Goal: Navigation & Orientation: Find specific page/section

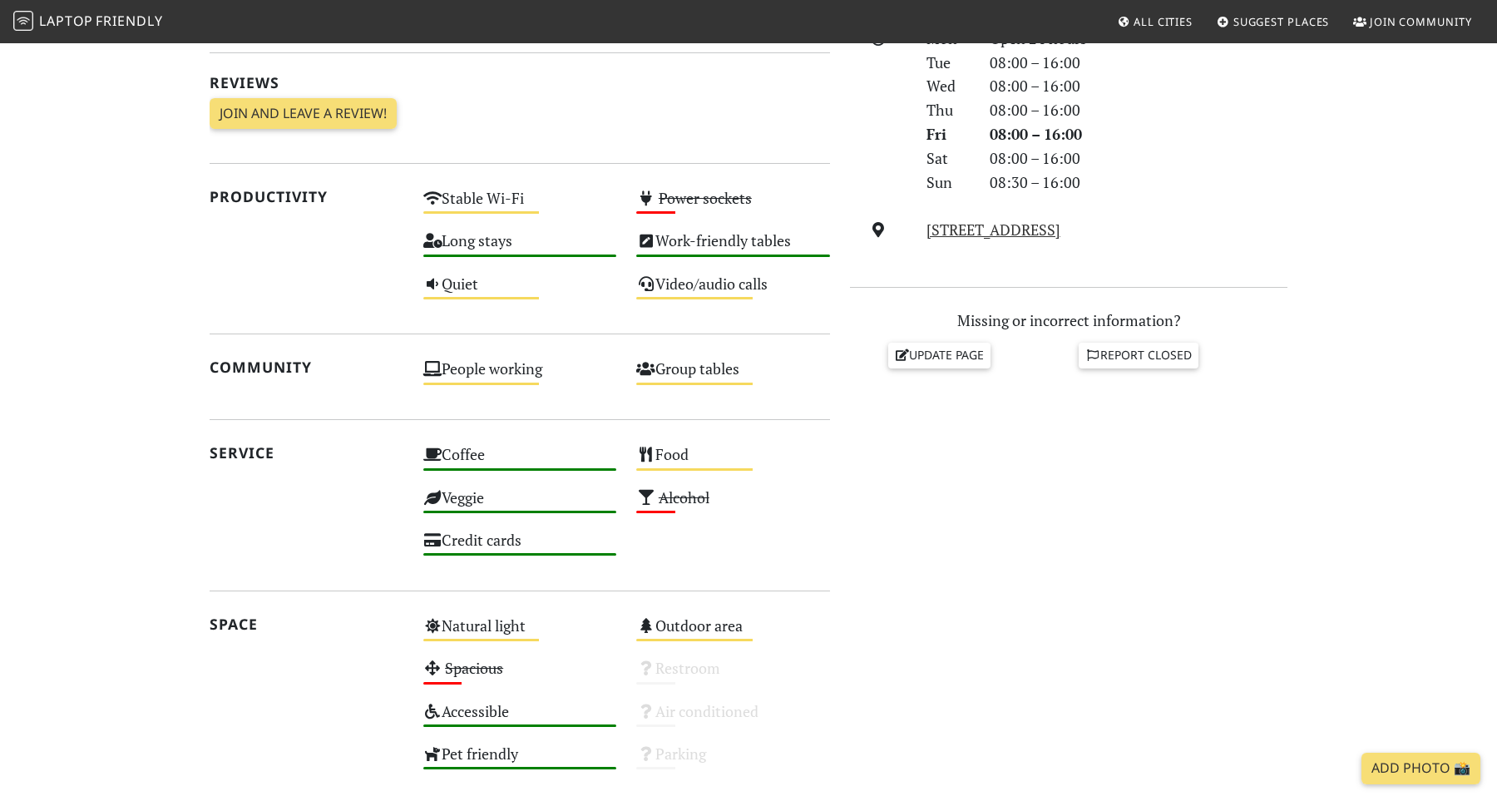
scroll to position [506, 0]
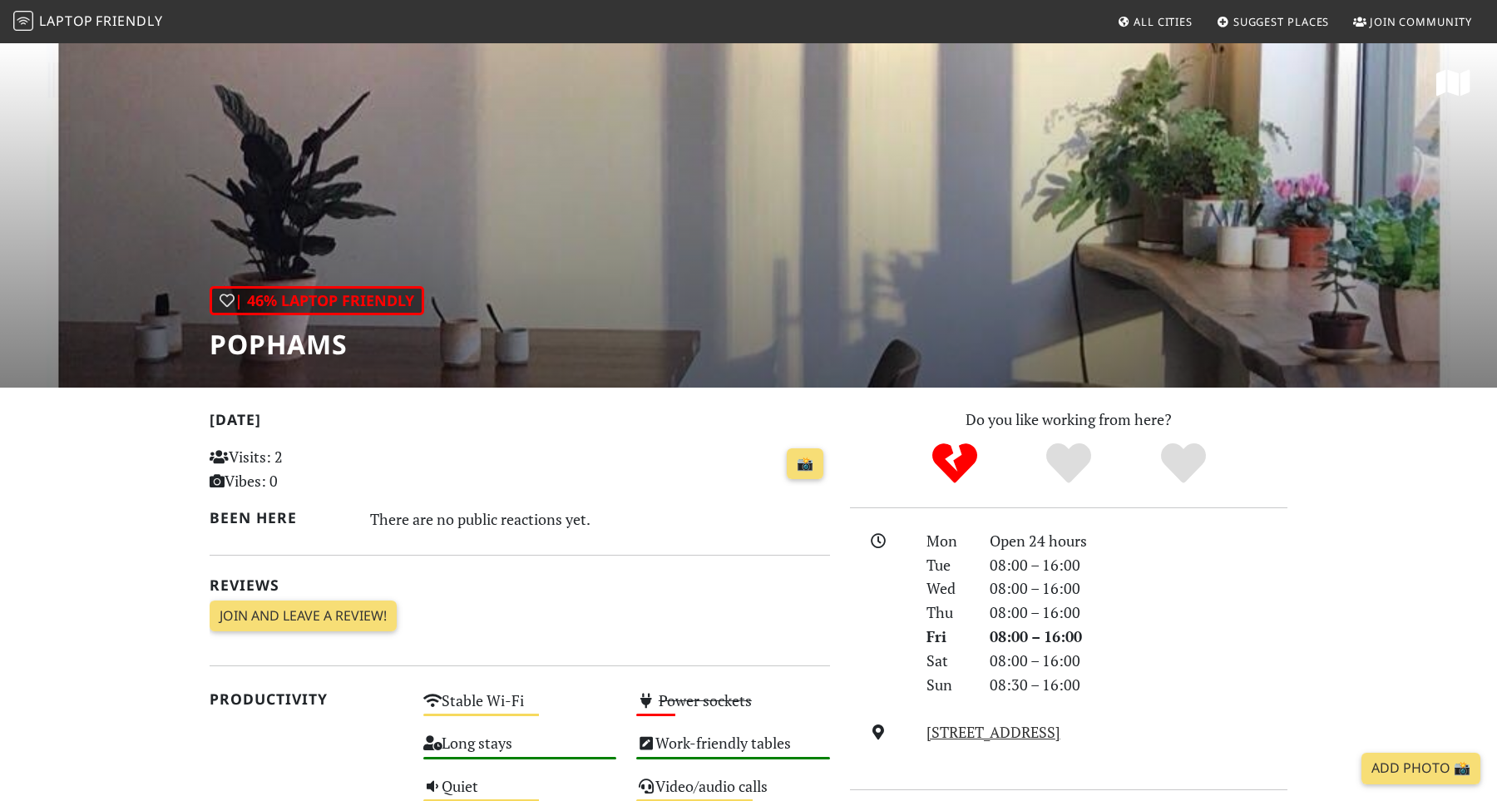
click at [136, 25] on span "Friendly" at bounding box center [129, 21] width 67 height 18
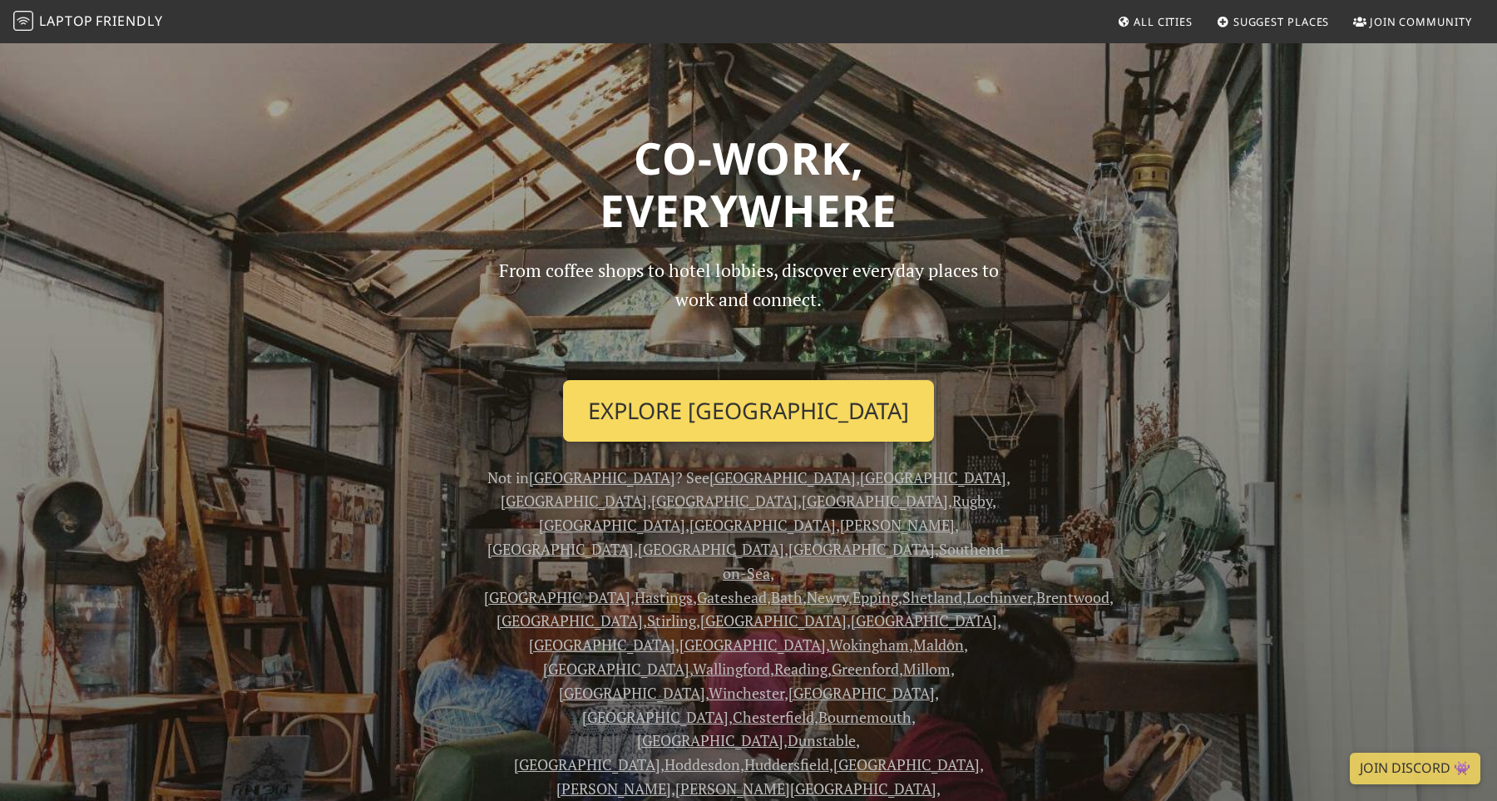
click at [699, 435] on link "Explore London" at bounding box center [748, 411] width 371 height 62
click at [716, 414] on link "Explore London" at bounding box center [748, 411] width 371 height 62
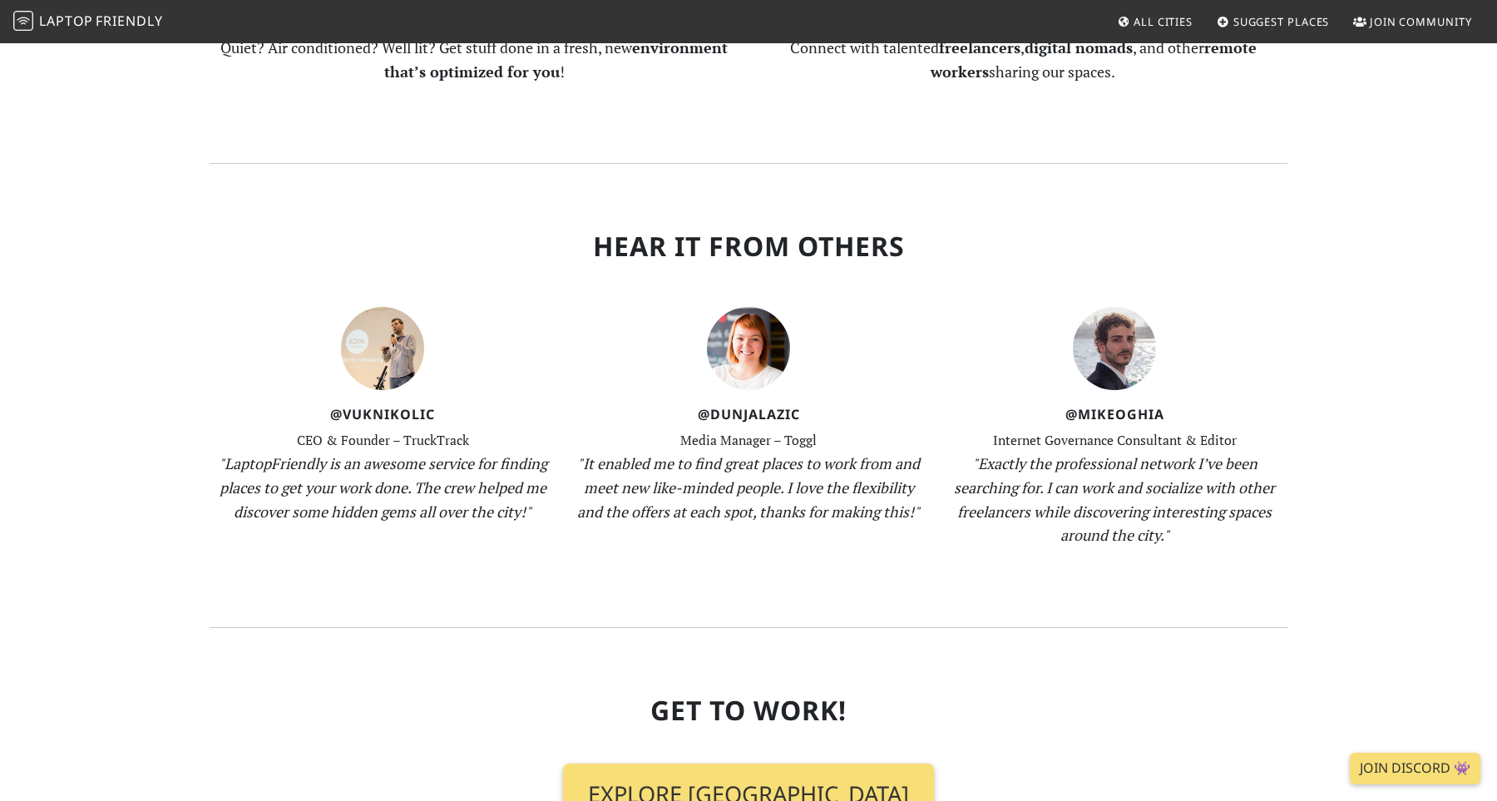
scroll to position [2067, 0]
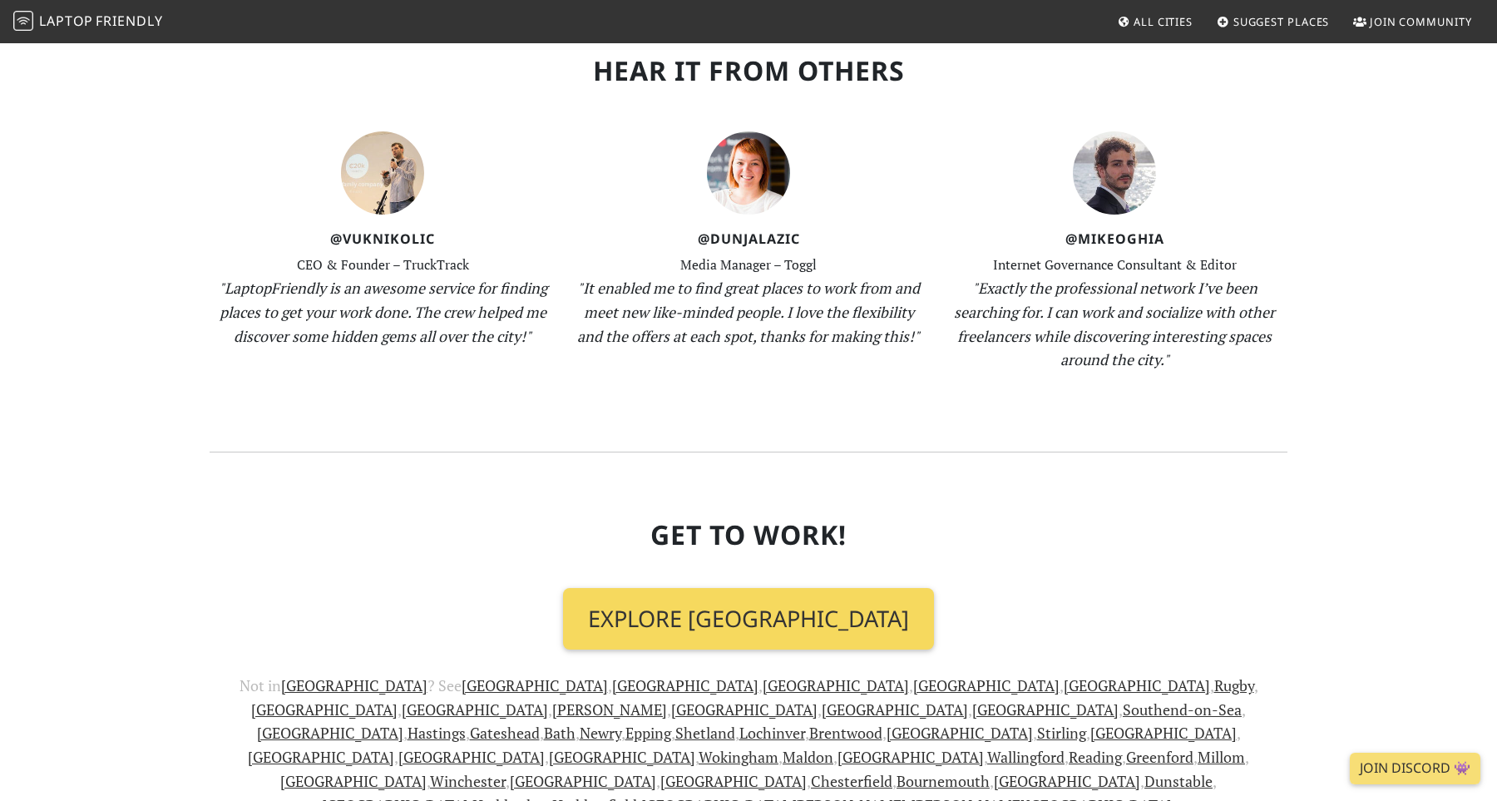
click at [723, 588] on link "Explore London" at bounding box center [748, 619] width 371 height 62
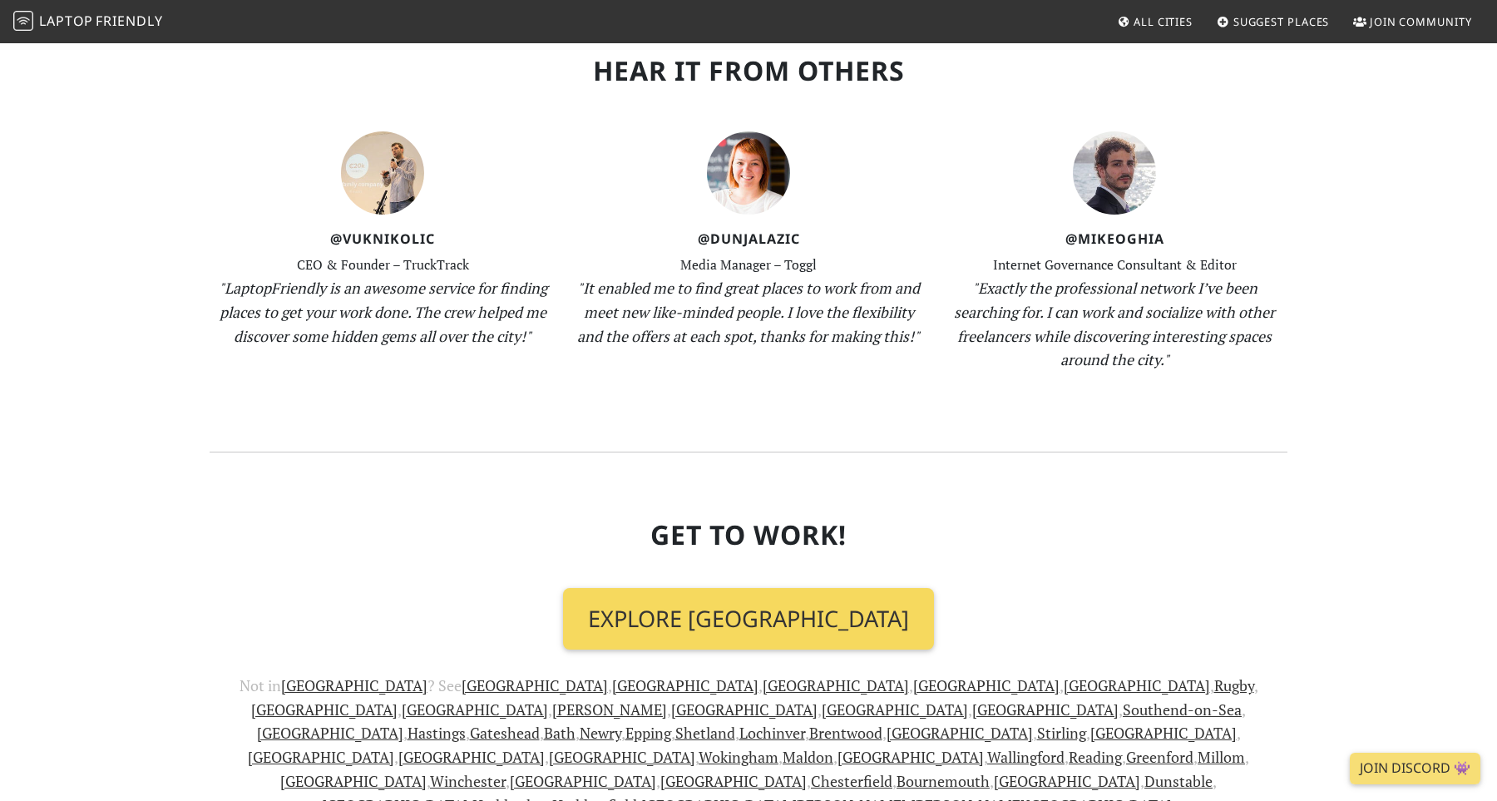
click at [723, 588] on link "Explore London" at bounding box center [748, 619] width 371 height 62
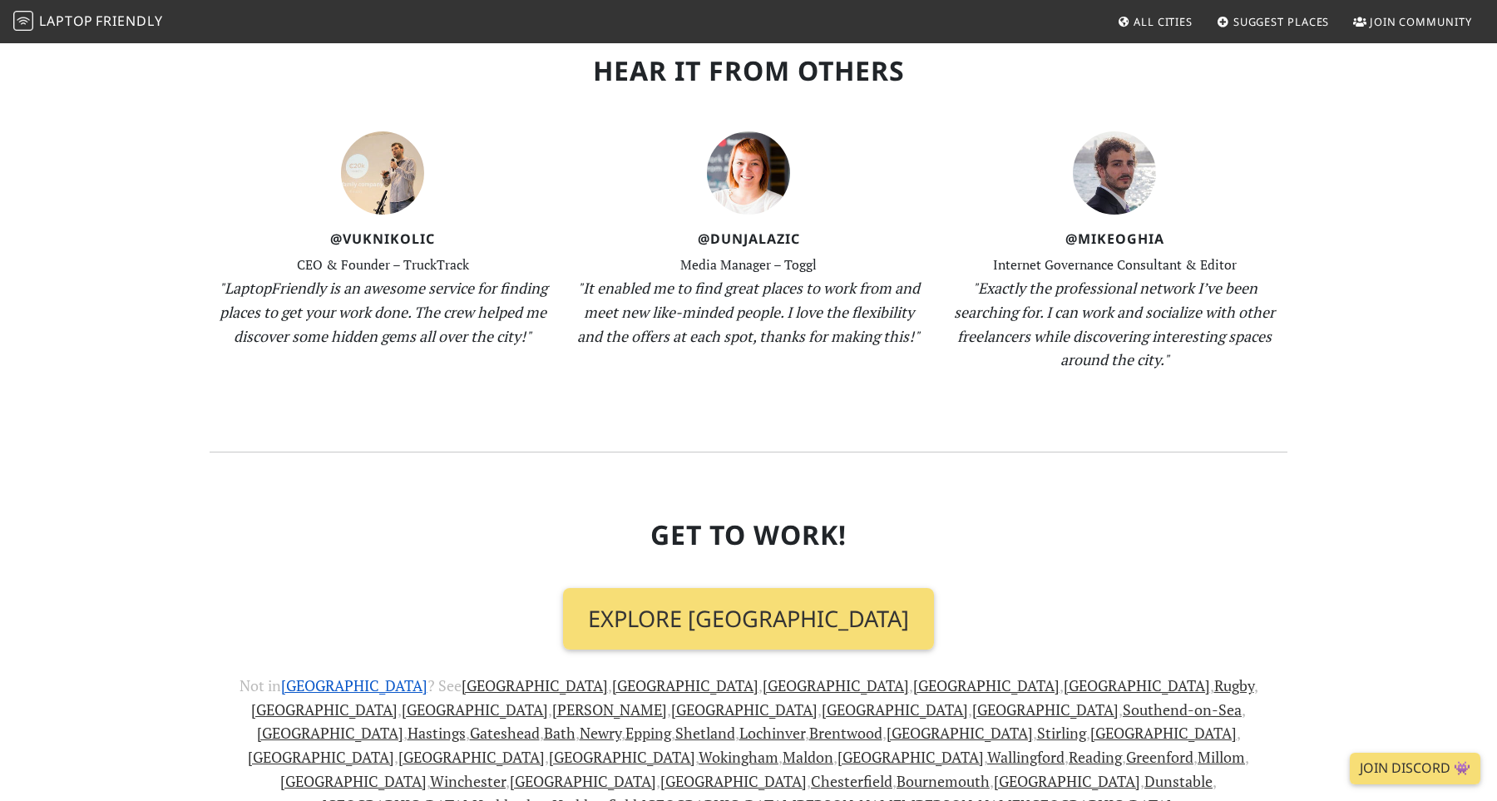
click at [281, 675] on link "[GEOGRAPHIC_DATA]" at bounding box center [354, 685] width 146 height 20
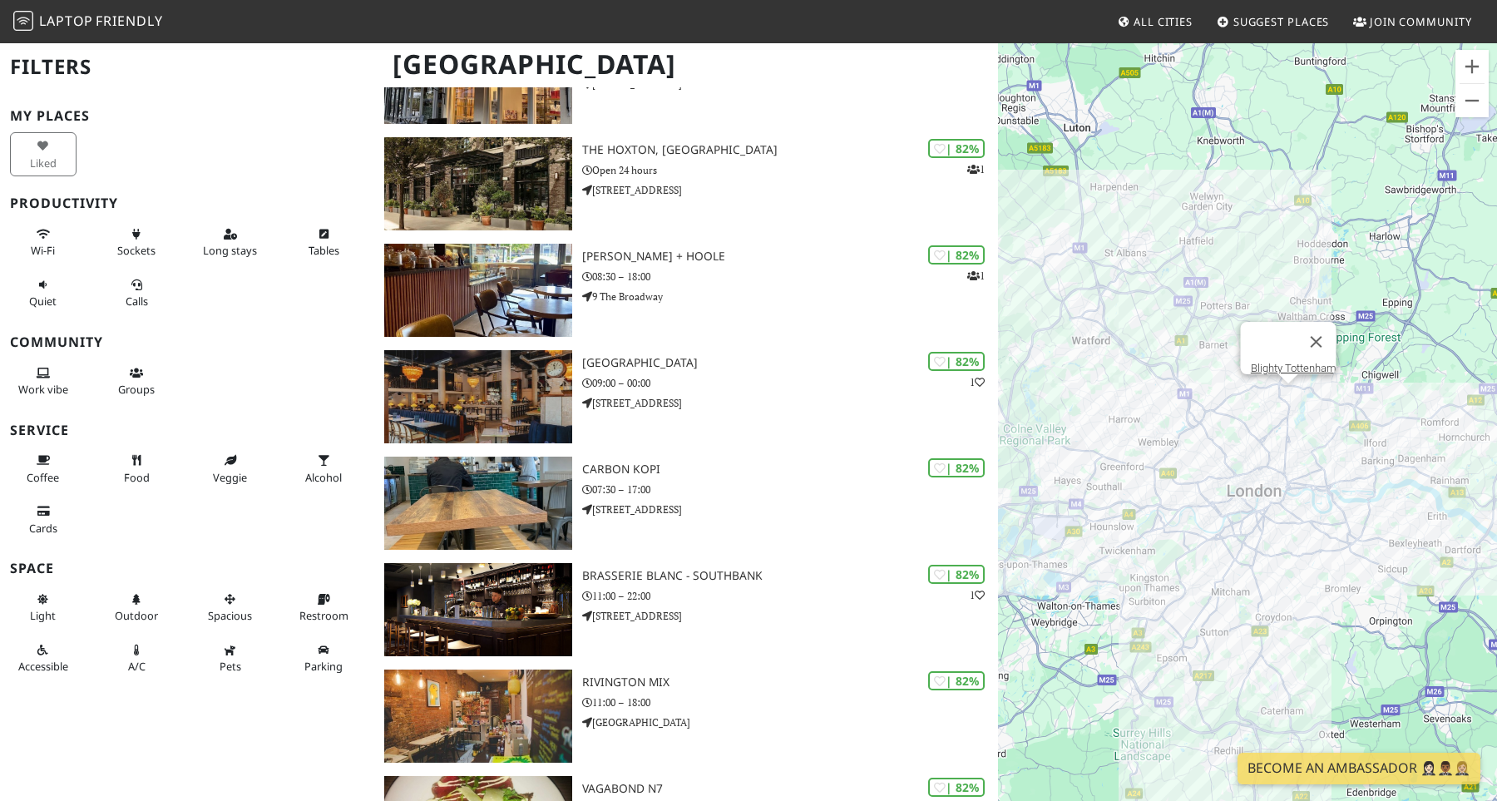
scroll to position [4561, 0]
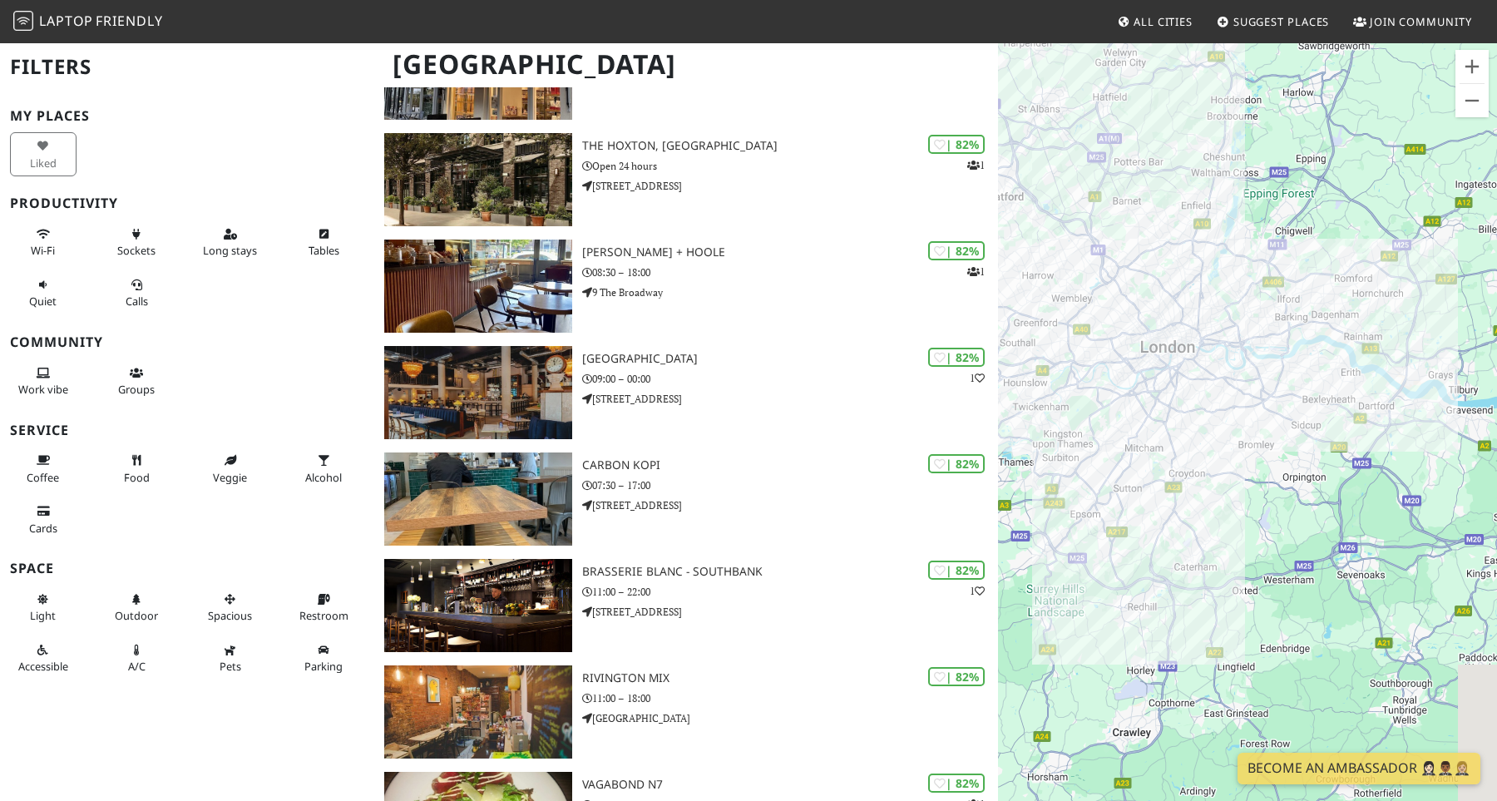
drag, startPoint x: 1295, startPoint y: 175, endPoint x: 1208, endPoint y: 26, distance: 172.6
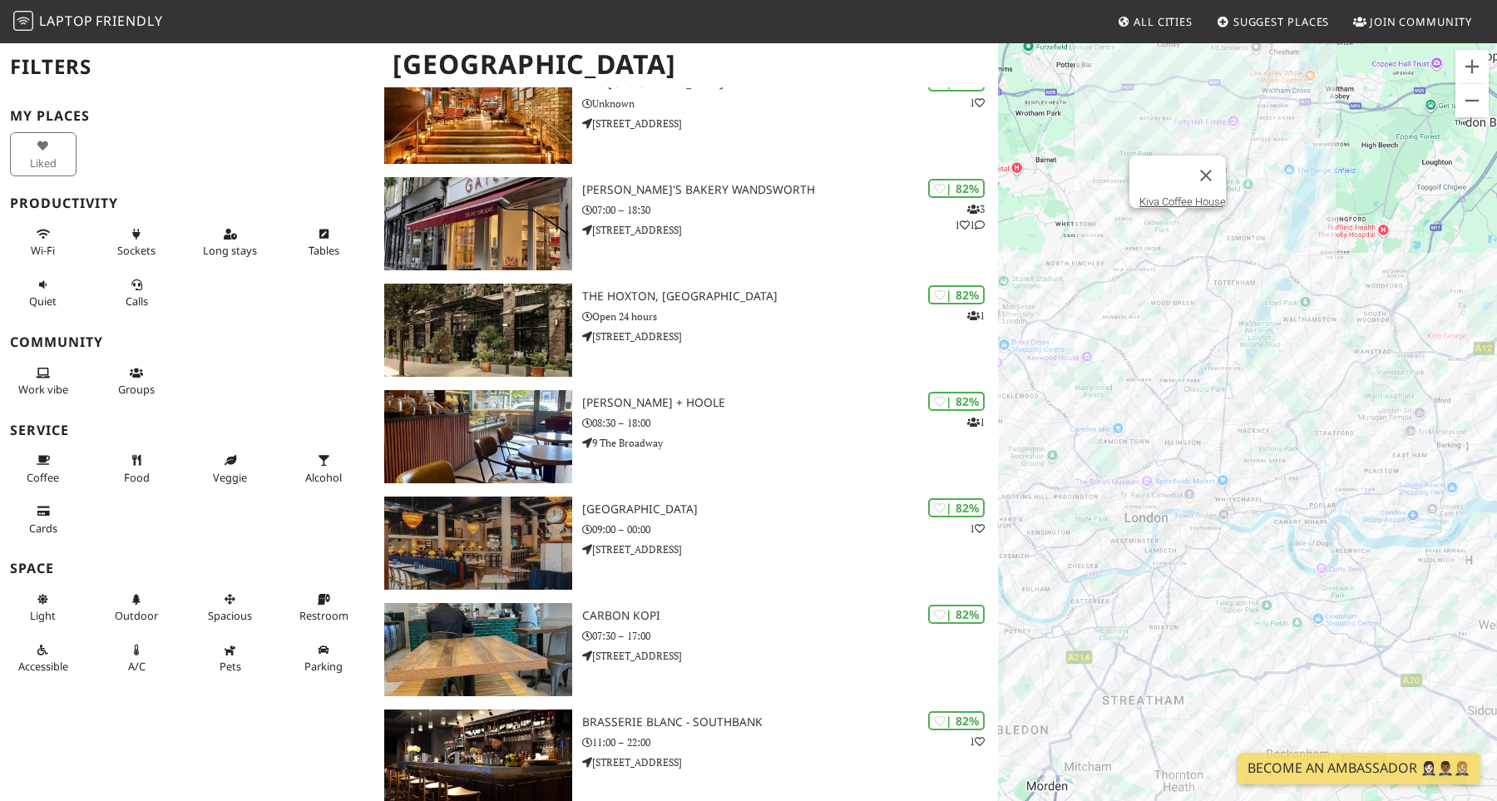
scroll to position [4419, 0]
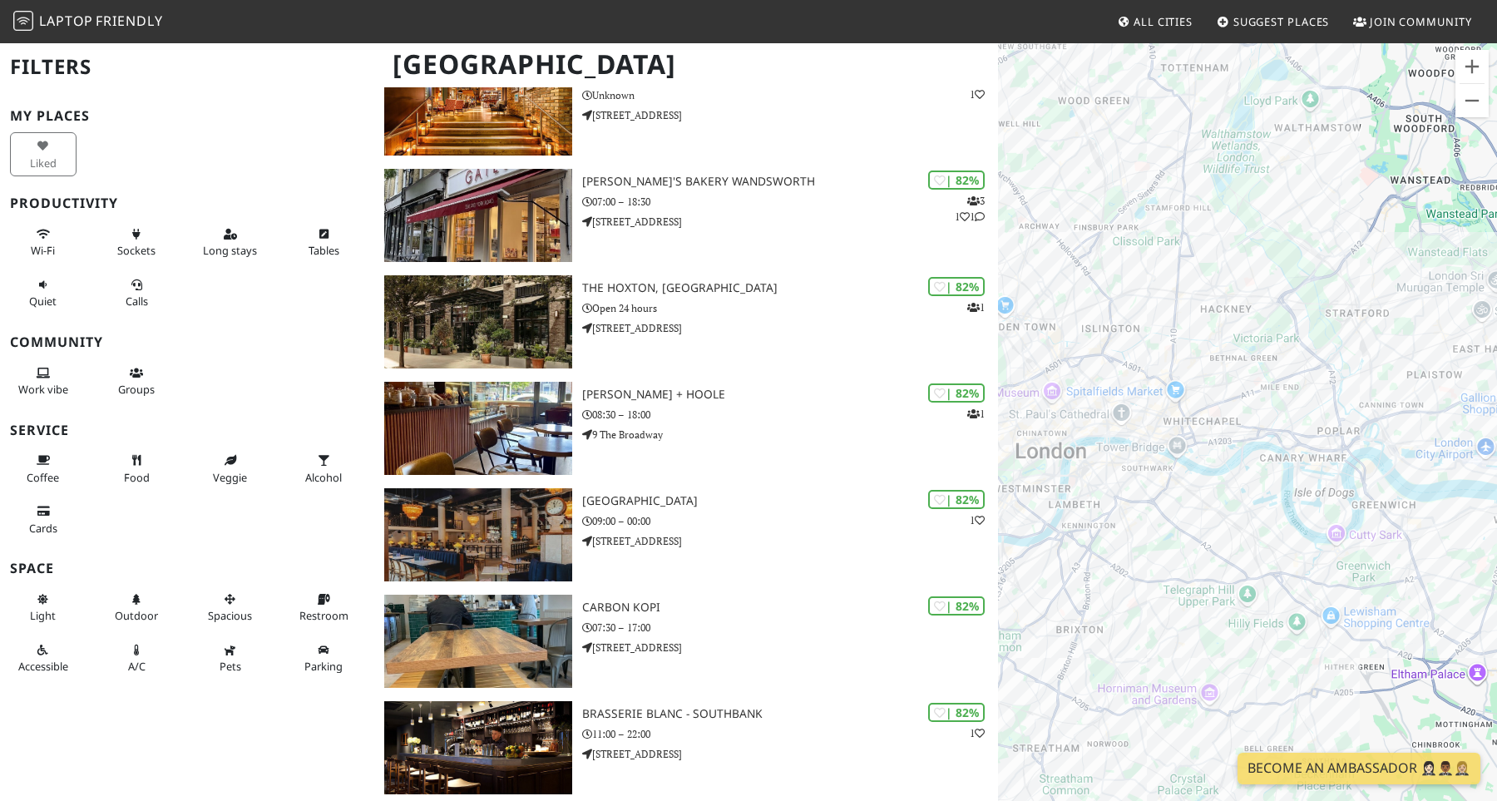
drag, startPoint x: 1248, startPoint y: 279, endPoint x: 1165, endPoint y: 3, distance: 288.3
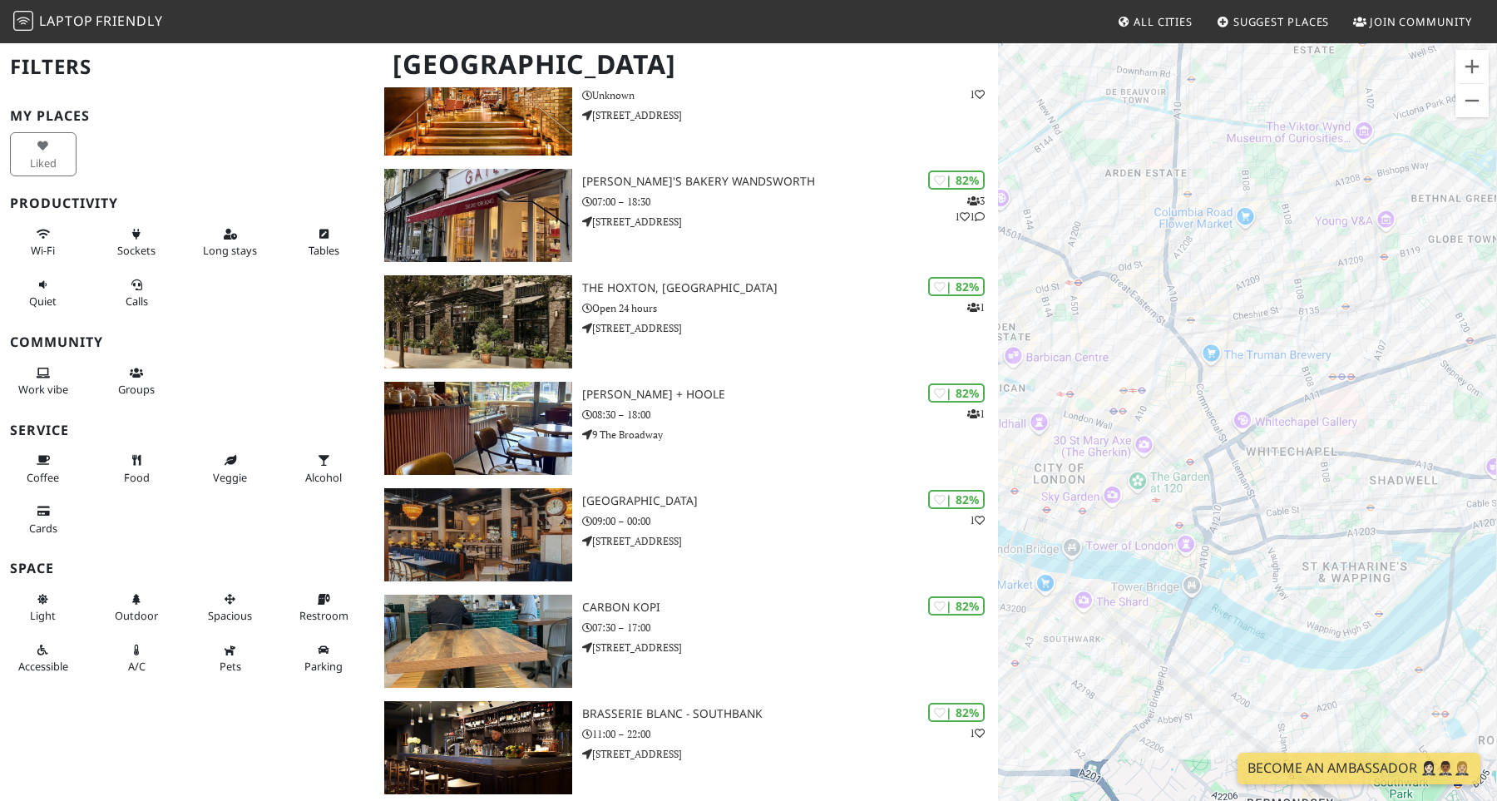
drag, startPoint x: 1132, startPoint y: 466, endPoint x: 1078, endPoint y: 239, distance: 234.2
click at [1078, 239] on div "To navigate, press the arrow keys." at bounding box center [1247, 442] width 499 height 801
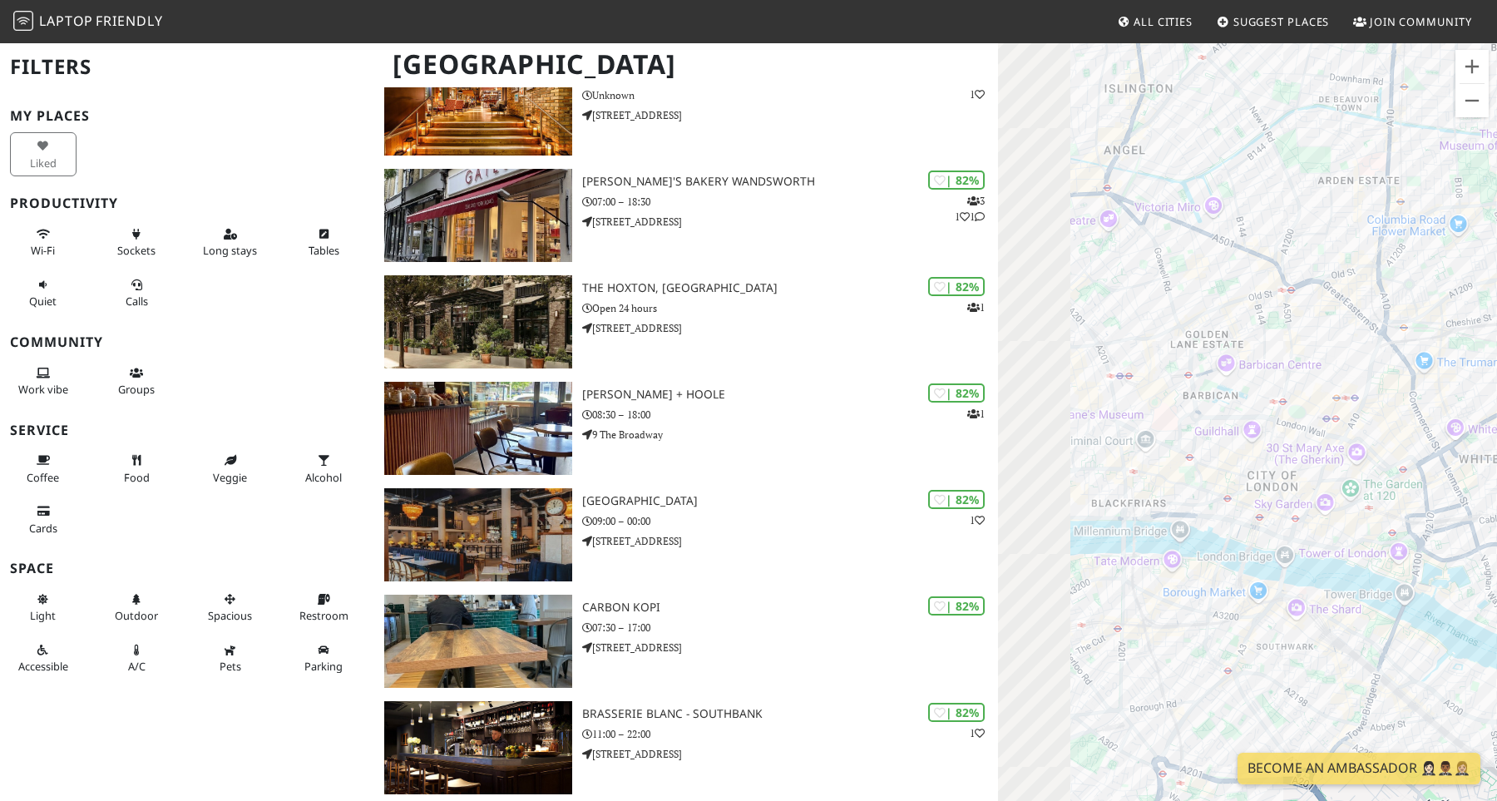
drag, startPoint x: 1078, startPoint y: 239, endPoint x: 1295, endPoint y: 237, distance: 217.9
click at [1304, 238] on div "To navigate, press the arrow keys." at bounding box center [1247, 442] width 499 height 801
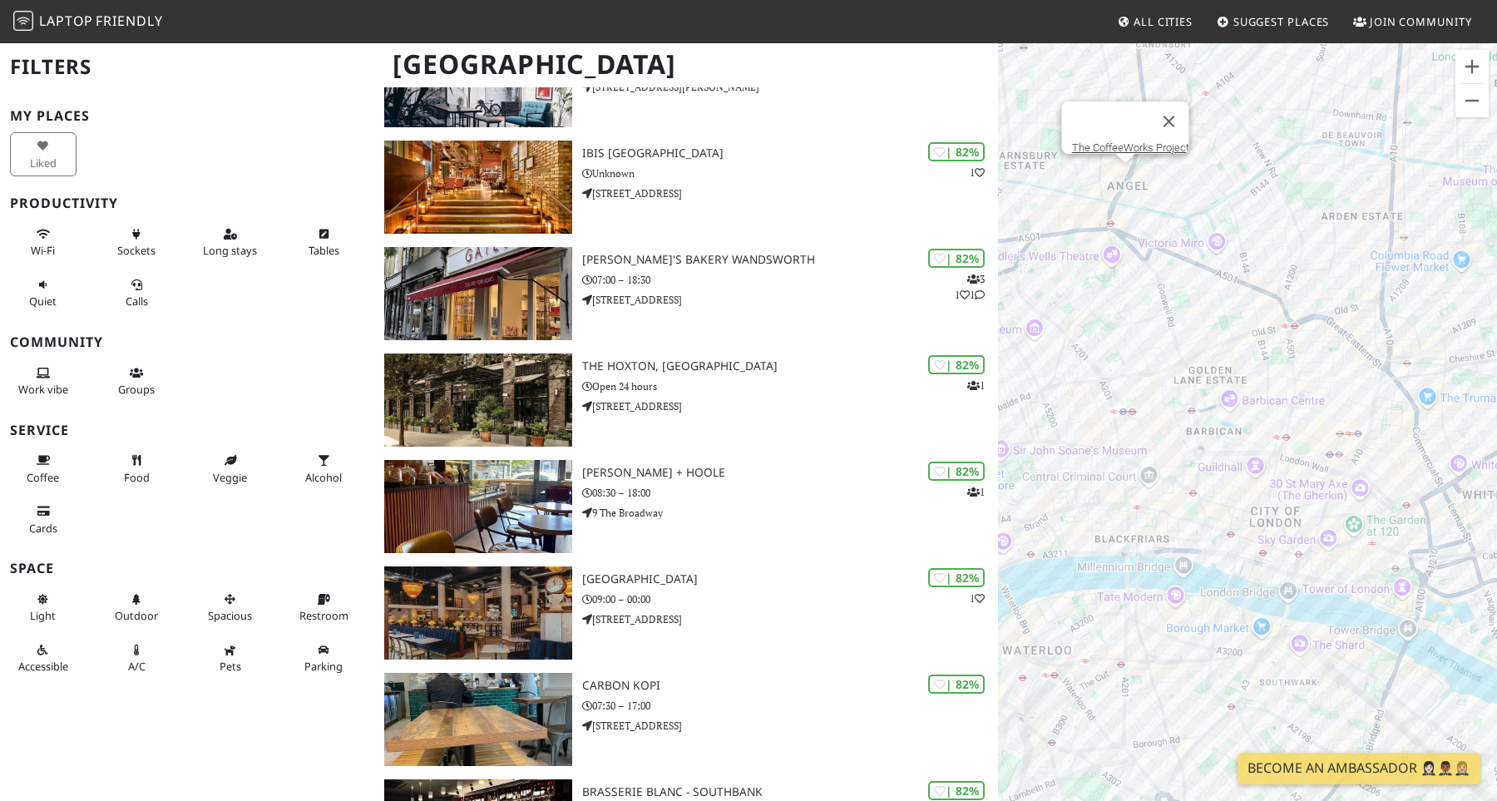
scroll to position [4328, 0]
